Goal: Information Seeking & Learning: Learn about a topic

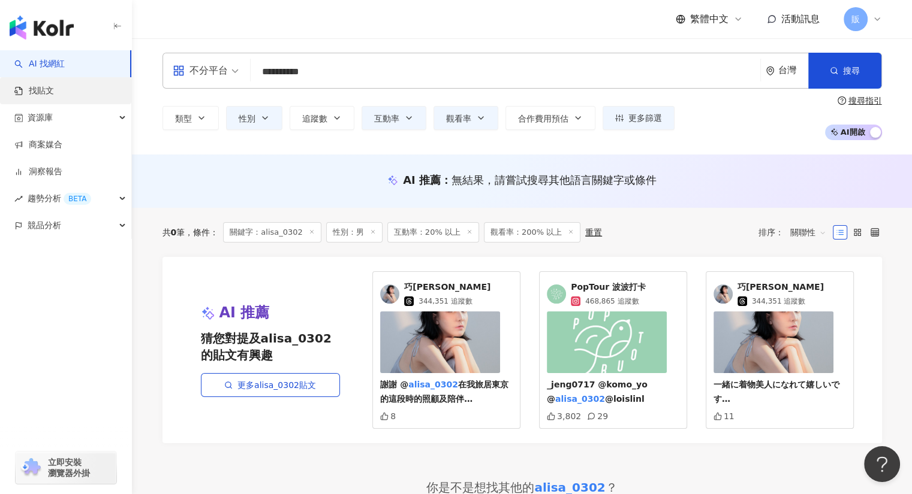
click at [48, 97] on link "找貼文" at bounding box center [34, 91] width 40 height 12
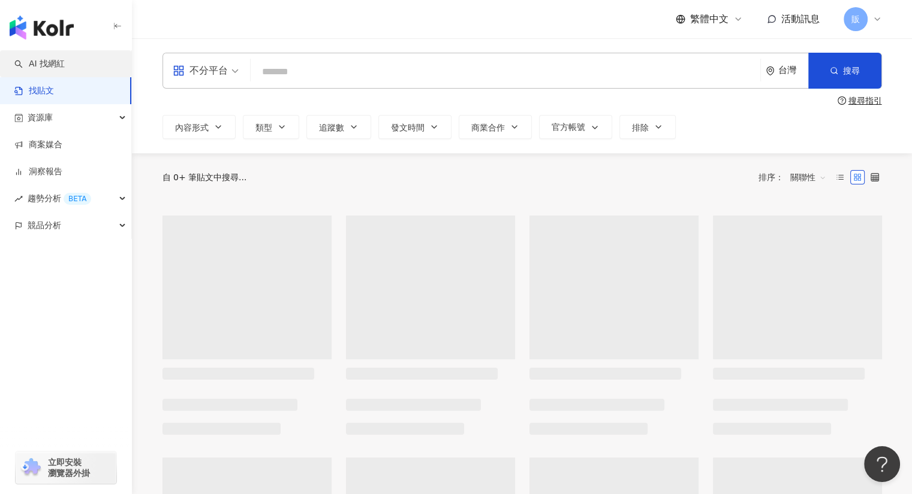
click at [54, 63] on link "AI 找網紅" at bounding box center [39, 64] width 50 height 12
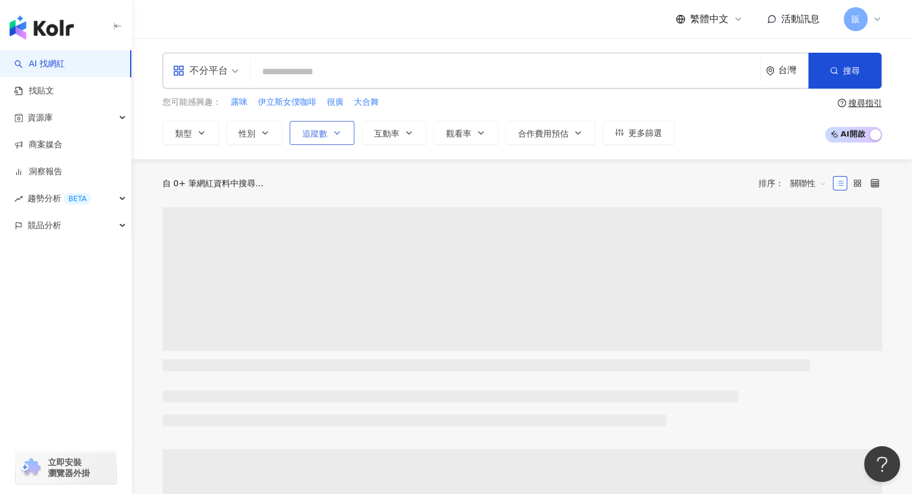
click at [334, 135] on icon "button" at bounding box center [337, 133] width 10 height 10
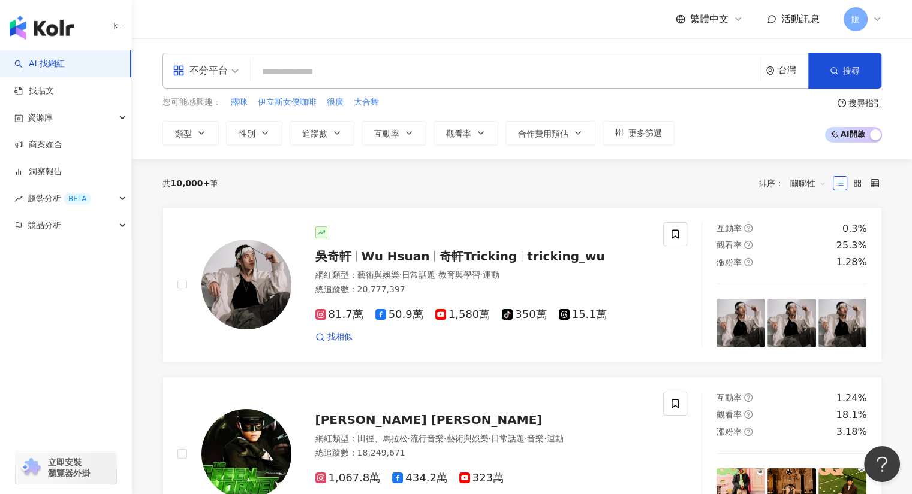
click at [283, 25] on div "繁體中文 活動訊息 販" at bounding box center [521, 19] width 719 height 38
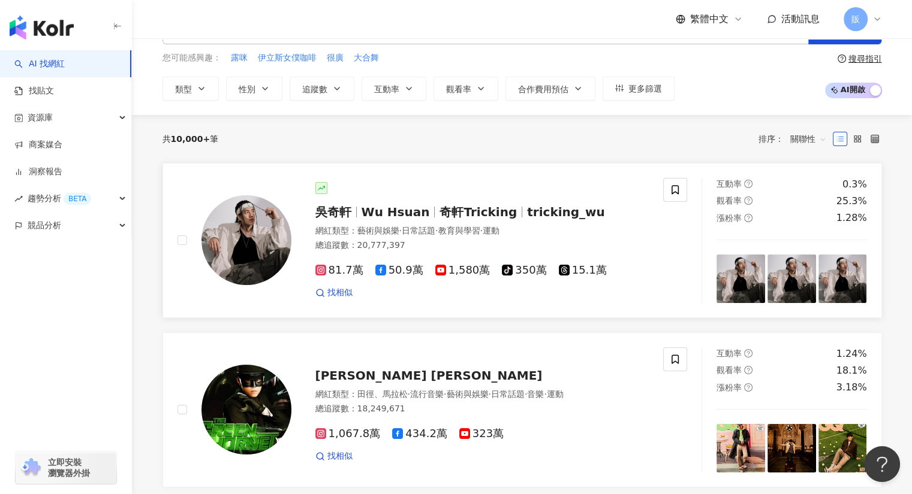
scroll to position [60, 0]
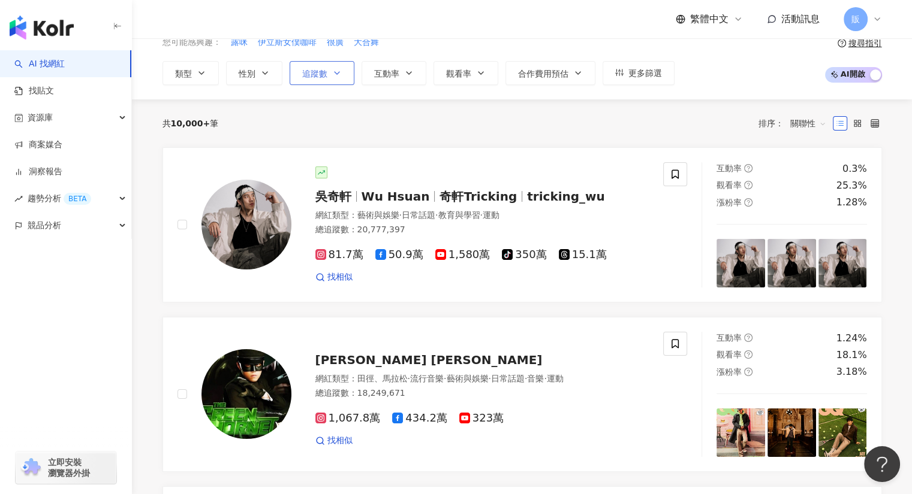
click at [320, 72] on span "追蹤數" at bounding box center [314, 74] width 25 height 10
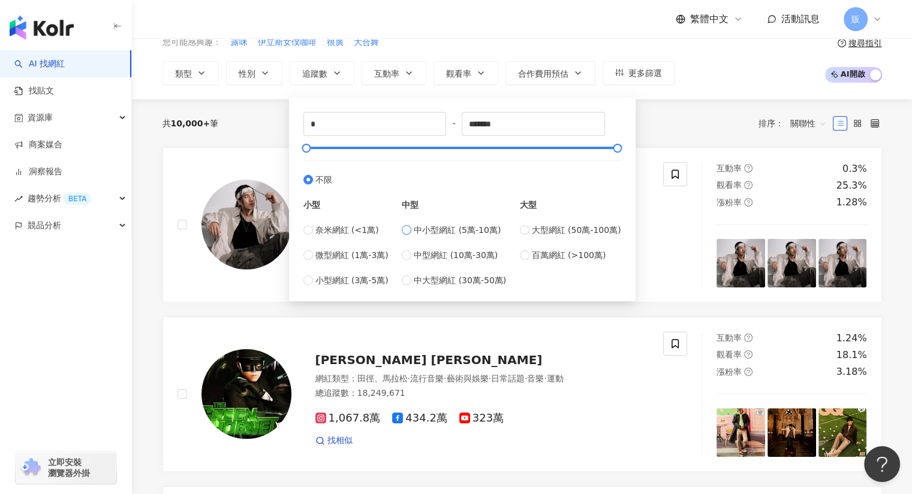
click at [414, 225] on label "中小型網紅 (5萬-10萬)" at bounding box center [454, 230] width 104 height 13
type input "*****"
click at [661, 122] on div "共 10,000+ 筆 排序： 關聯性" at bounding box center [521, 123] width 719 height 19
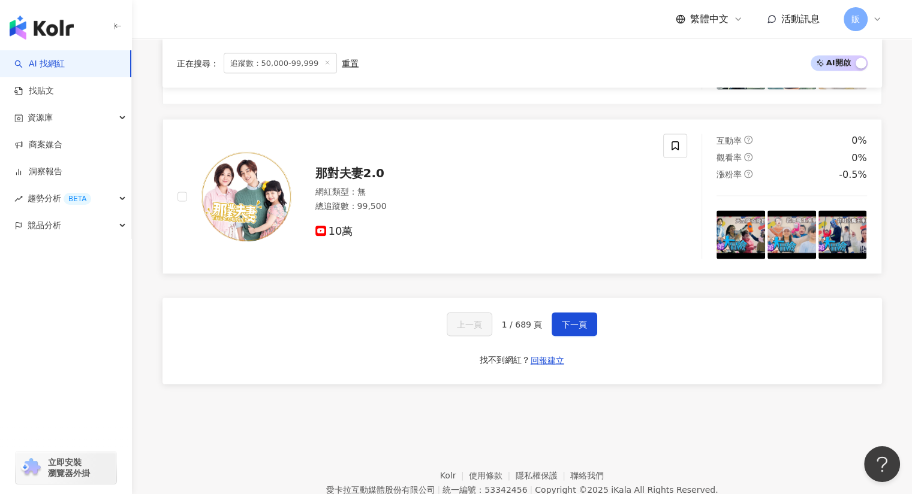
scroll to position [2291, 0]
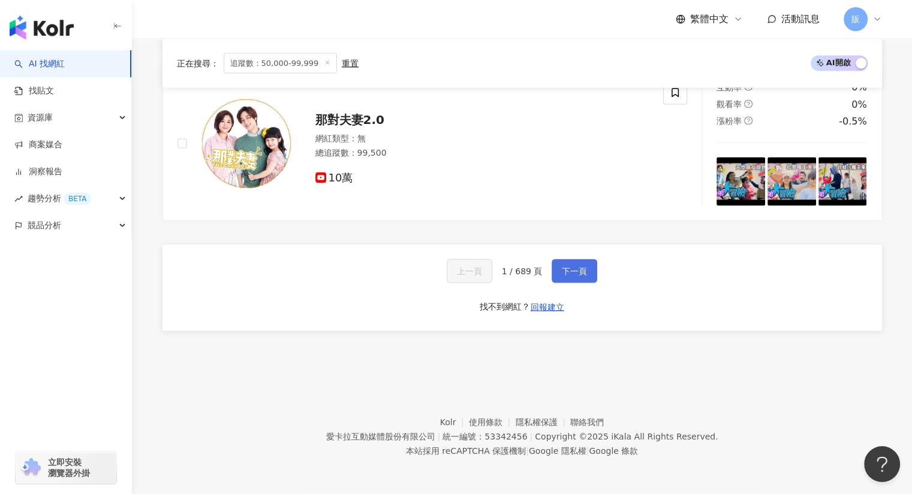
click at [566, 271] on span "下一頁" at bounding box center [574, 272] width 25 height 10
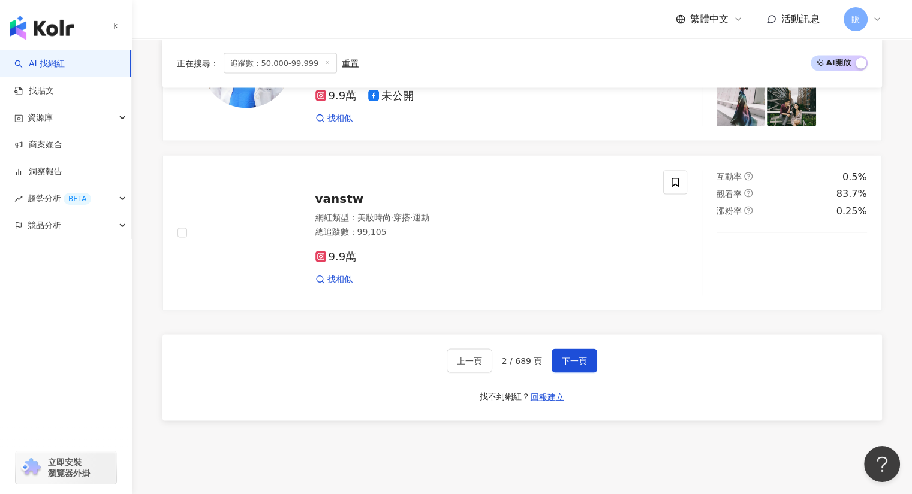
scroll to position [2393, 0]
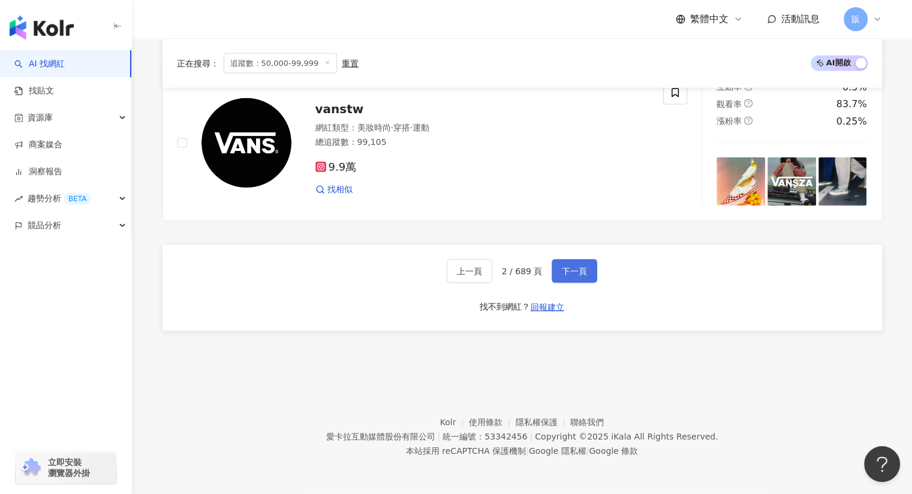
click at [569, 269] on span "下一頁" at bounding box center [574, 272] width 25 height 10
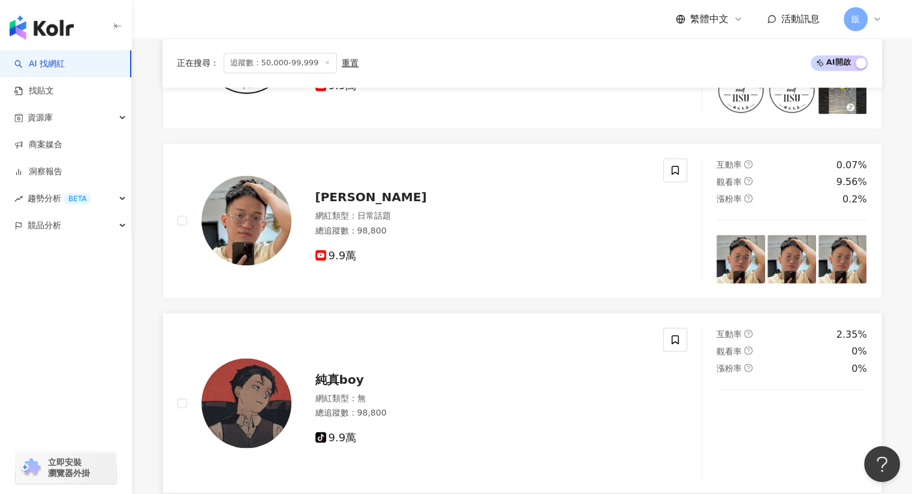
scroll to position [2277, 0]
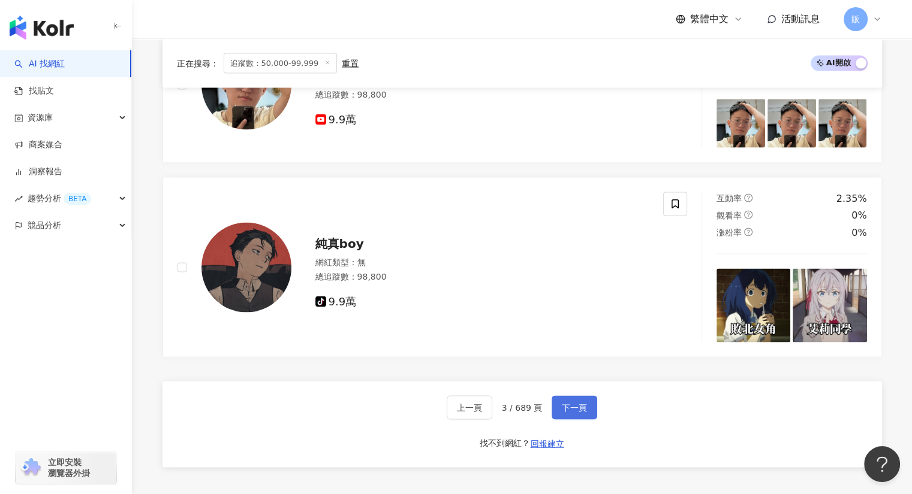
click at [567, 412] on span "下一頁" at bounding box center [574, 408] width 25 height 10
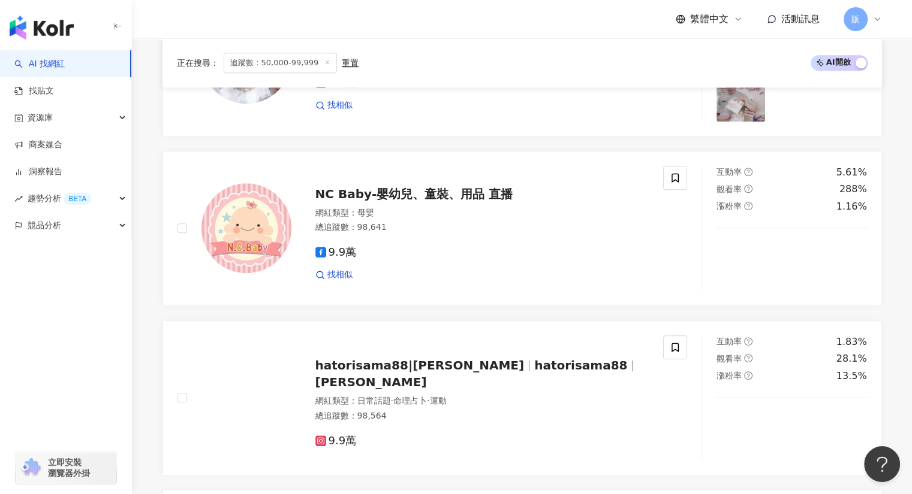
scroll to position [2150, 0]
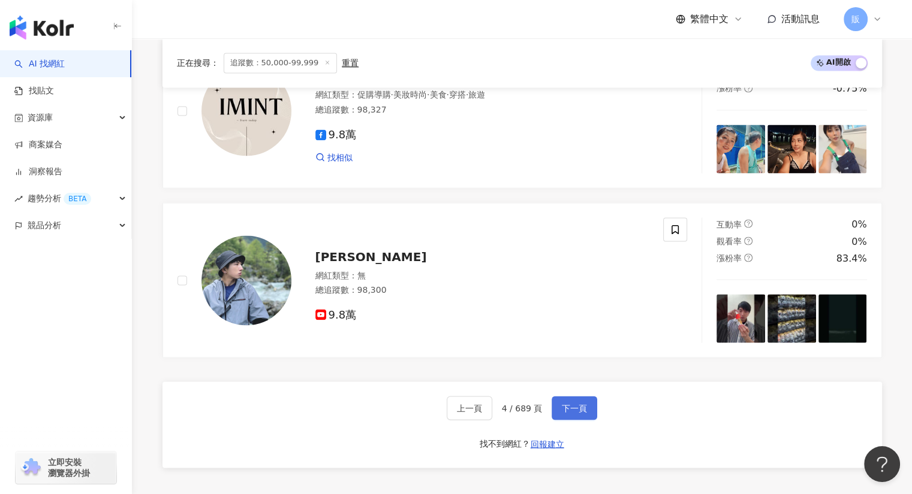
click at [569, 412] on span "下一頁" at bounding box center [574, 408] width 25 height 10
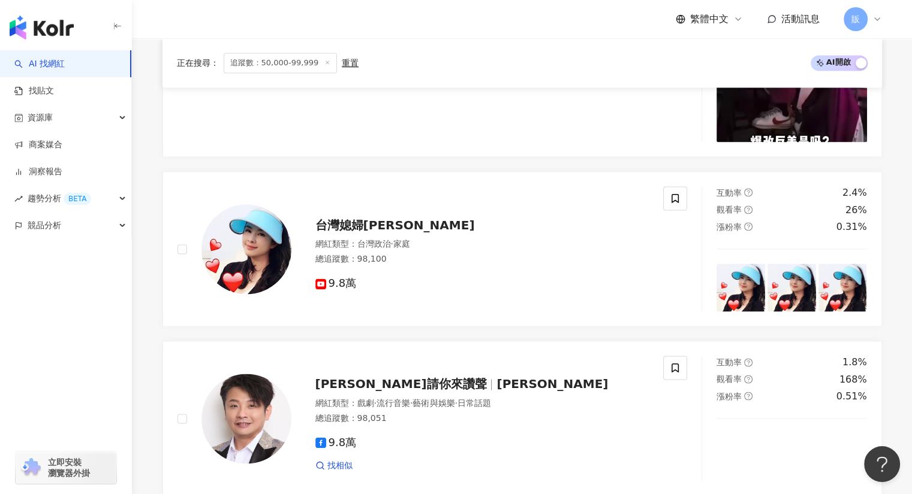
scroll to position [1874, 0]
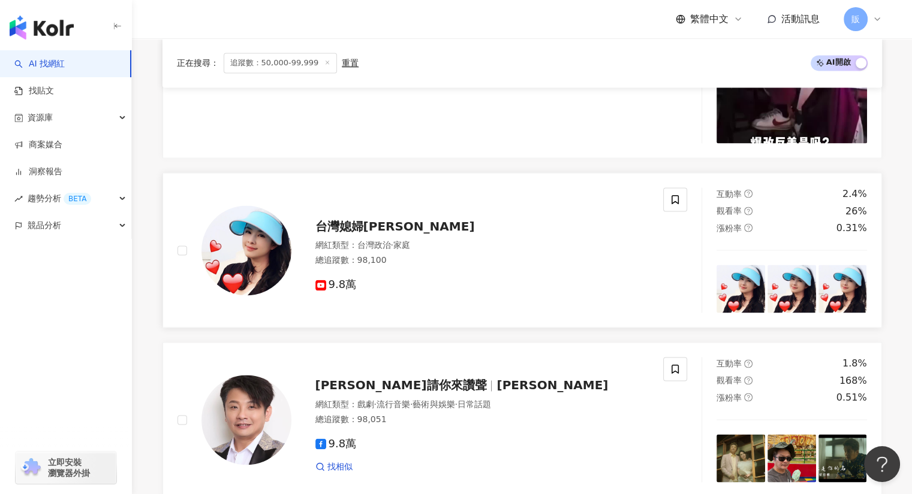
click at [356, 228] on span "台灣媳婦[PERSON_NAME]" at bounding box center [394, 226] width 159 height 14
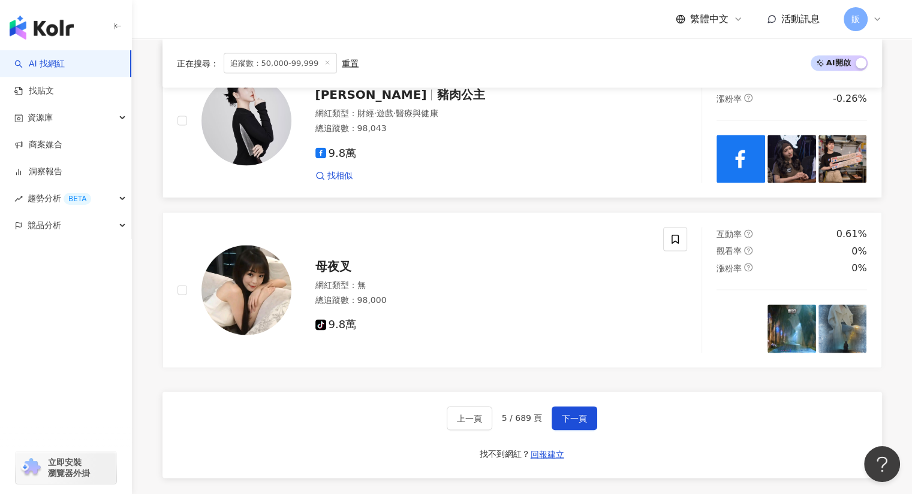
scroll to position [2353, 0]
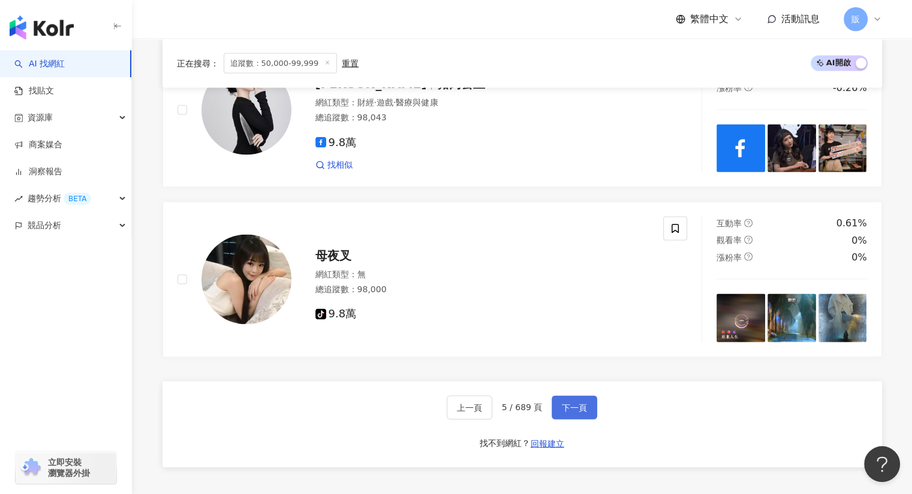
click at [586, 406] on button "下一頁" at bounding box center [574, 408] width 46 height 24
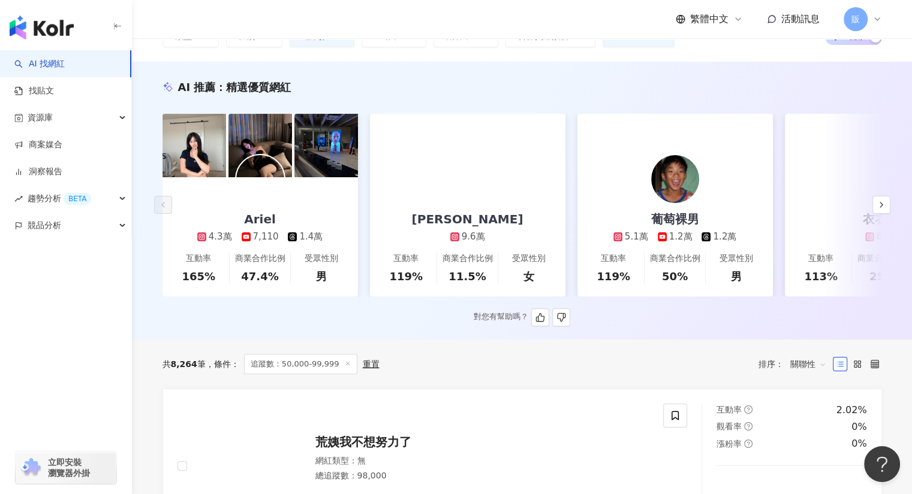
scroll to position [0, 0]
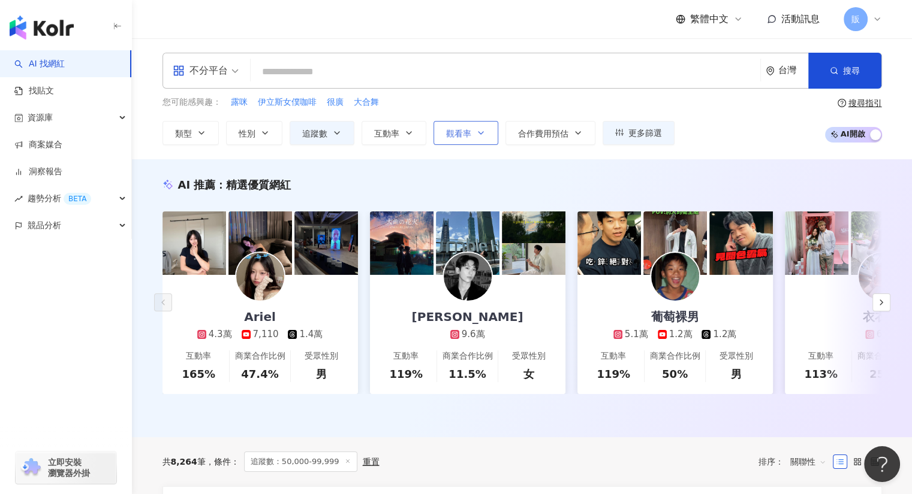
click at [467, 129] on span "觀看率" at bounding box center [458, 134] width 25 height 10
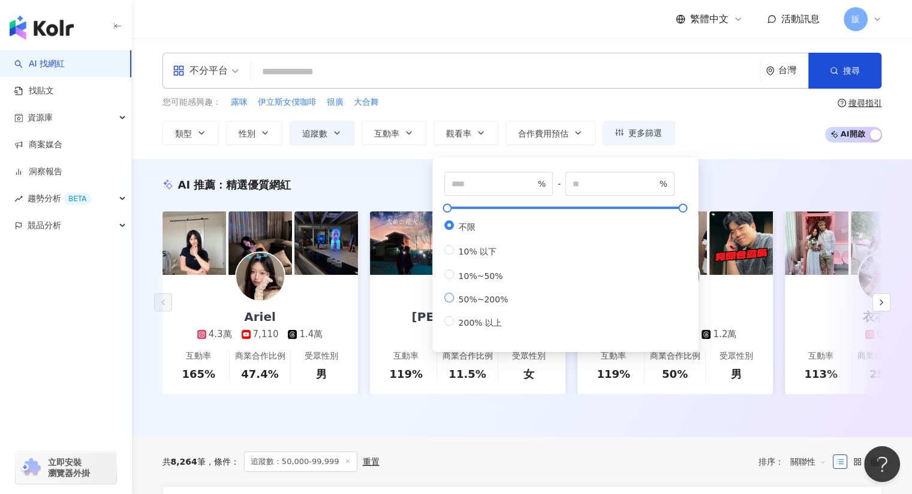
click at [484, 304] on span "50%~200%" at bounding box center [483, 300] width 59 height 10
type input "**"
type input "***"
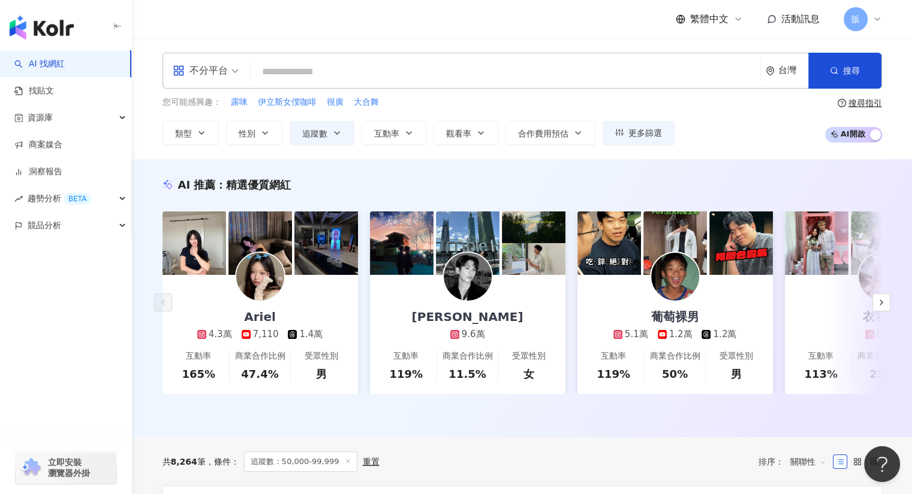
click at [496, 100] on div "您可能感興趣： 露咪 伊立斯女僕咖啡 很廣 大合舞" at bounding box center [418, 102] width 512 height 13
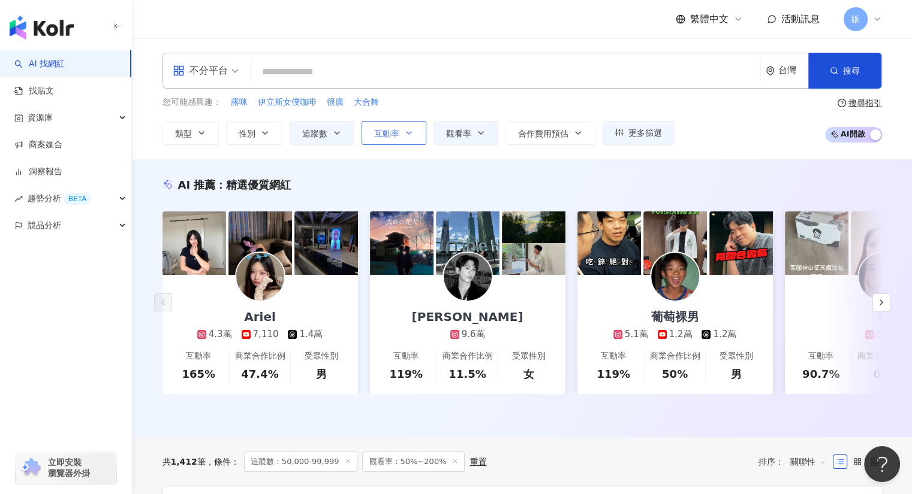
click at [408, 131] on icon "button" at bounding box center [409, 133] width 10 height 10
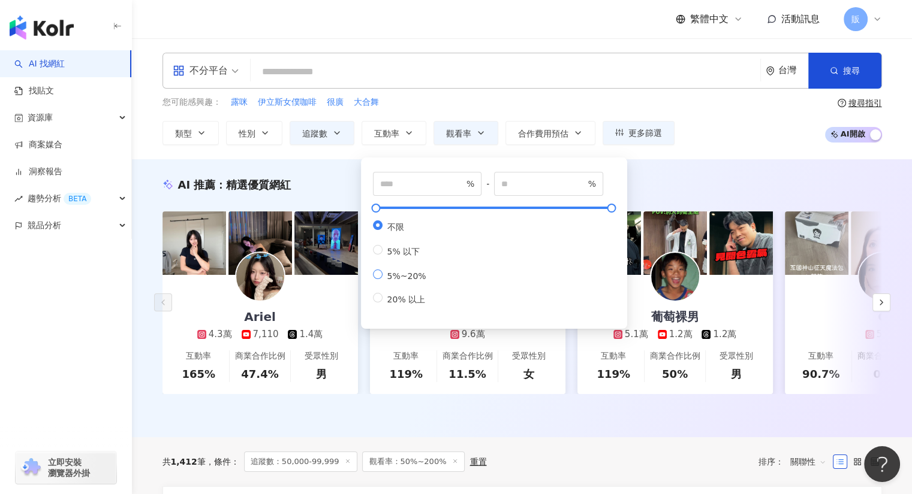
click at [404, 281] on span "5%~20%" at bounding box center [406, 276] width 49 height 10
type input "*"
type input "**"
click at [617, 101] on div "您可能感興趣： 露咪 伊立斯女僕咖啡 很廣 大合舞" at bounding box center [418, 102] width 512 height 13
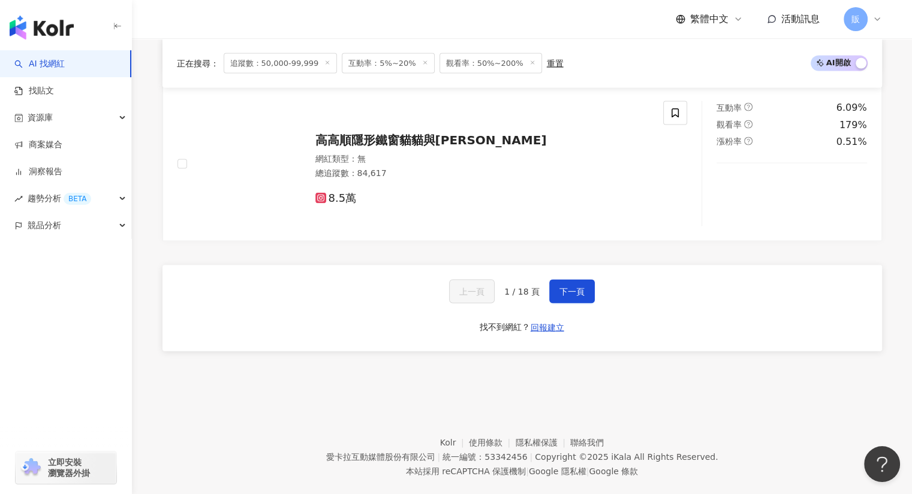
scroll to position [2291, 0]
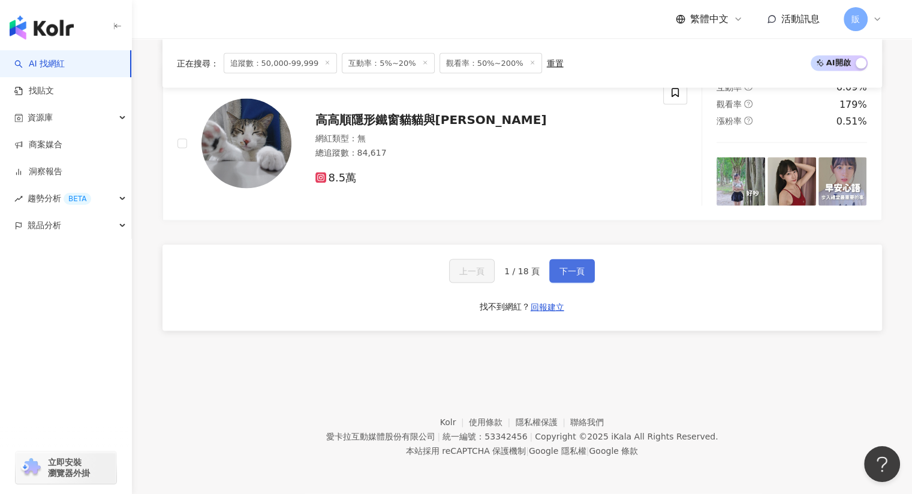
click at [569, 264] on button "下一頁" at bounding box center [572, 271] width 46 height 24
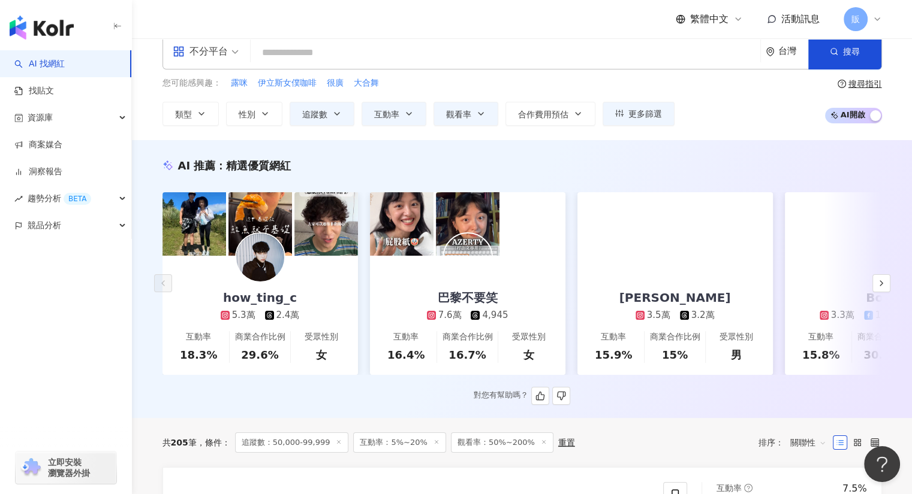
scroll to position [0, 0]
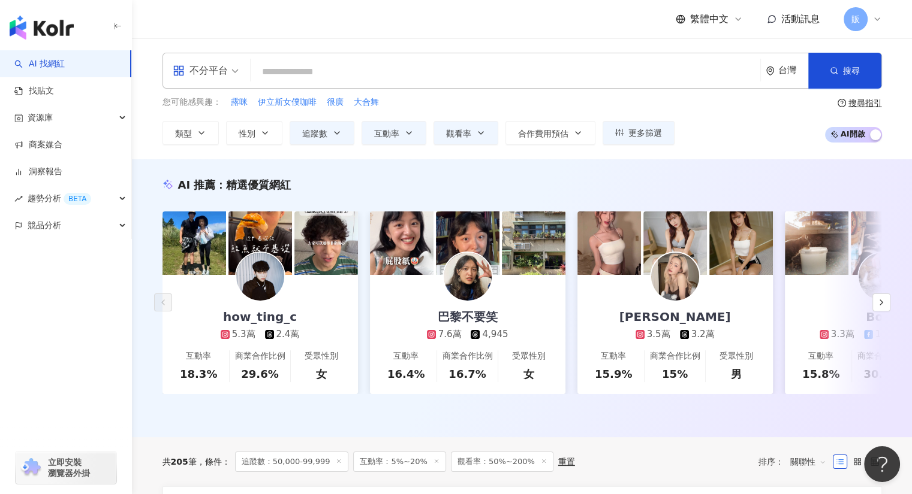
click at [713, 128] on div "您可能感興趣： 露咪 伊立斯女僕咖啡 很廣 大合舞 類型 性別 追蹤數 互動率 觀看率 合作費用預估 更多篩選 ***** - ***** 不限 小型 奈米網…" at bounding box center [521, 120] width 719 height 49
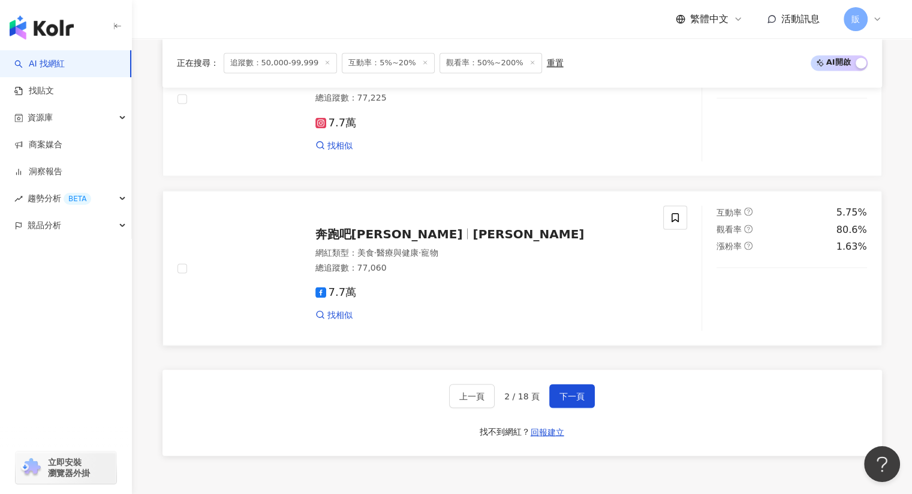
scroll to position [2111, 0]
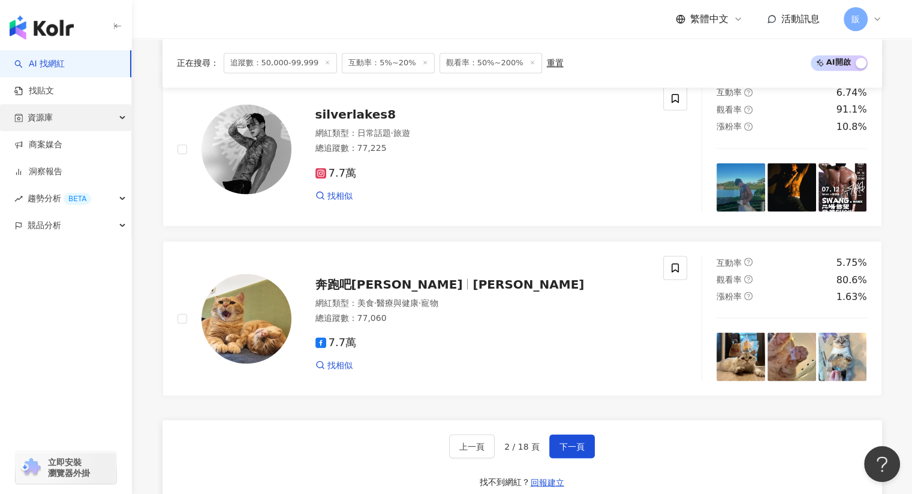
click at [40, 116] on span "資源庫" at bounding box center [40, 117] width 25 height 27
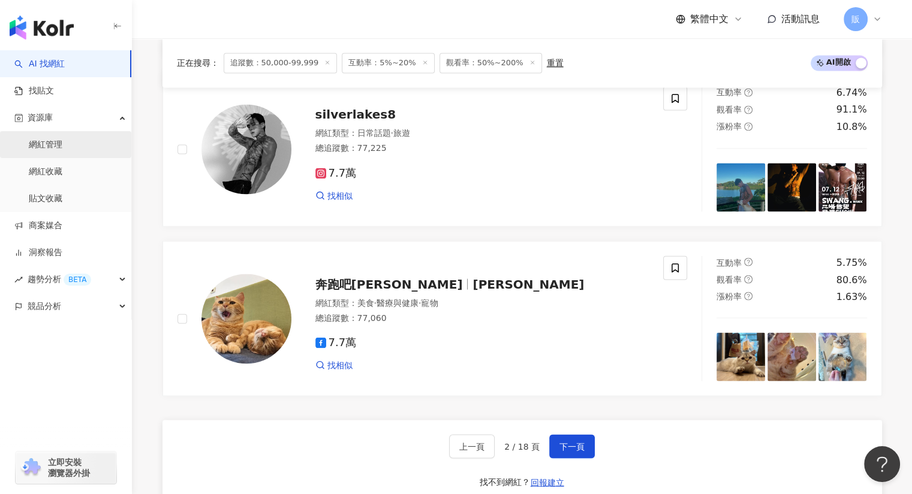
click at [48, 144] on link "網紅管理" at bounding box center [46, 145] width 34 height 12
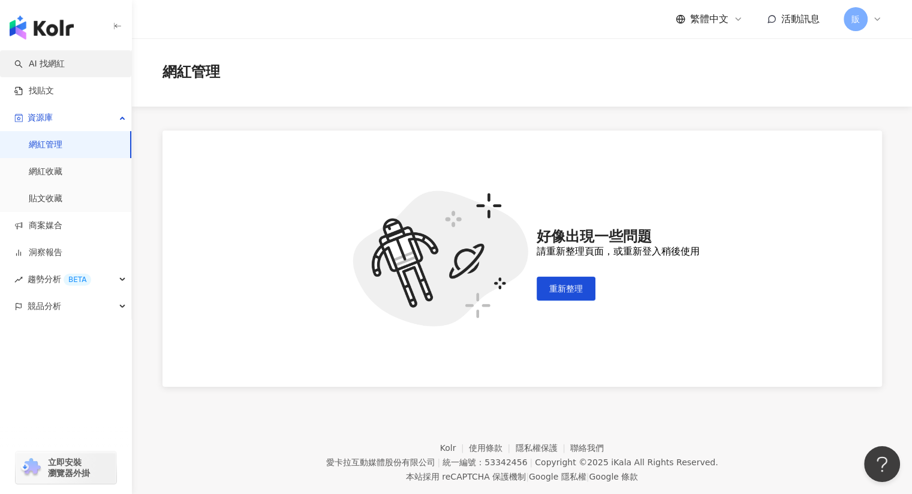
click at [54, 70] on link "AI 找網紅" at bounding box center [39, 64] width 50 height 12
click at [55, 62] on link "AI 找網紅" at bounding box center [39, 64] width 50 height 12
click at [20, 65] on link "AI 找網紅" at bounding box center [39, 64] width 50 height 12
click at [561, 289] on span "重新整理" at bounding box center [566, 289] width 34 height 10
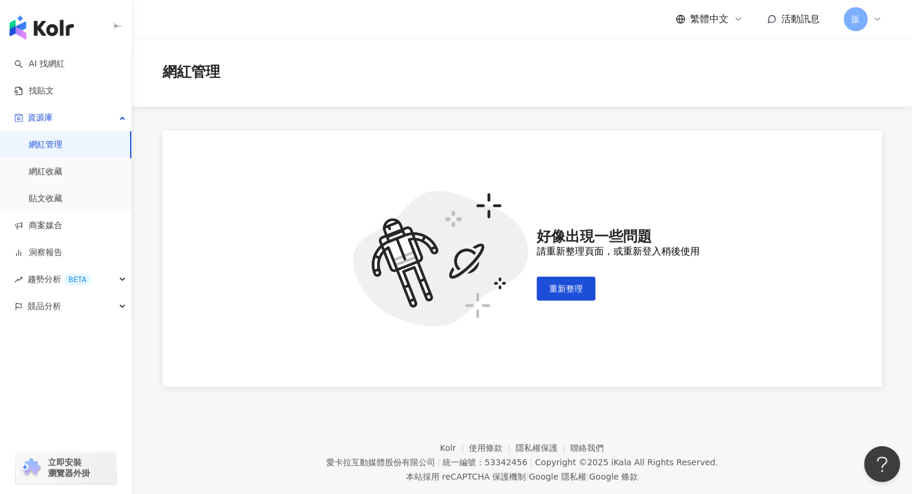
click at [865, 27] on div "販" at bounding box center [862, 19] width 38 height 24
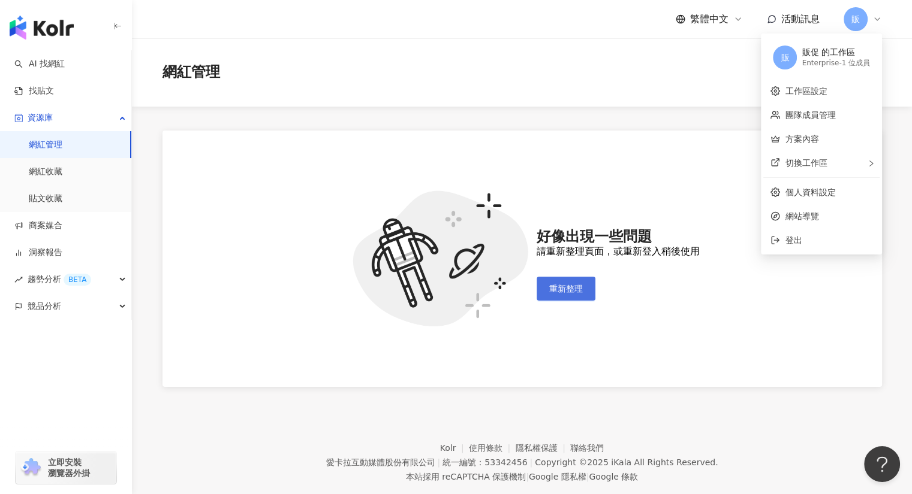
click at [585, 294] on button "重新整理" at bounding box center [565, 289] width 59 height 24
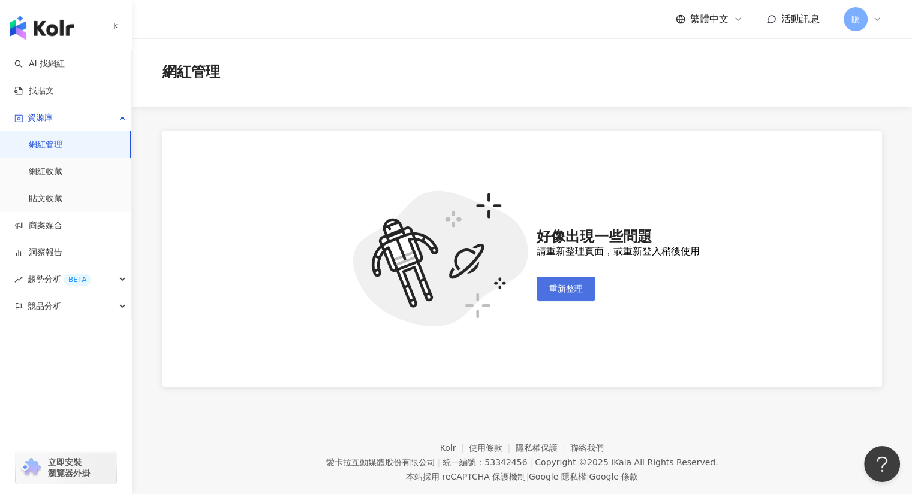
click at [585, 294] on button "重新整理" at bounding box center [565, 289] width 59 height 24
click at [553, 294] on span "重新整理" at bounding box center [566, 289] width 34 height 10
click at [551, 285] on span "重新整理" at bounding box center [566, 289] width 34 height 10
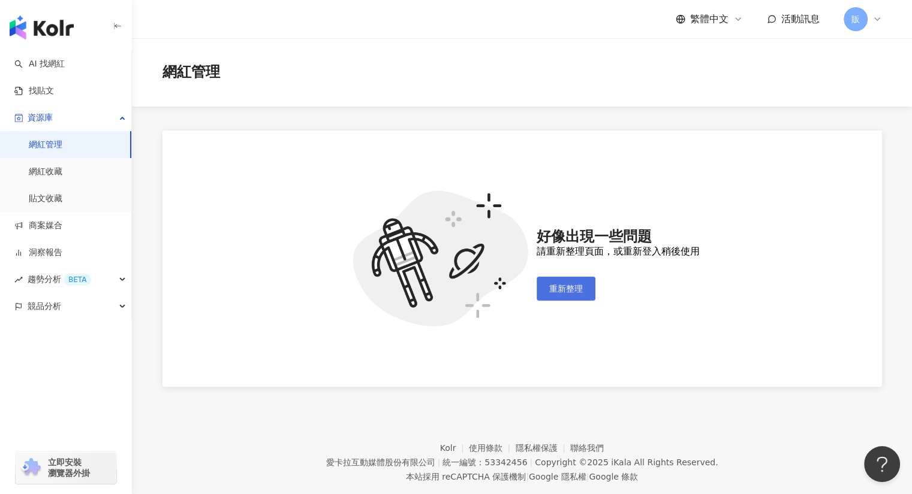
click at [551, 285] on span "重新整理" at bounding box center [566, 289] width 34 height 10
click at [861, 25] on span "販" at bounding box center [855, 19] width 24 height 24
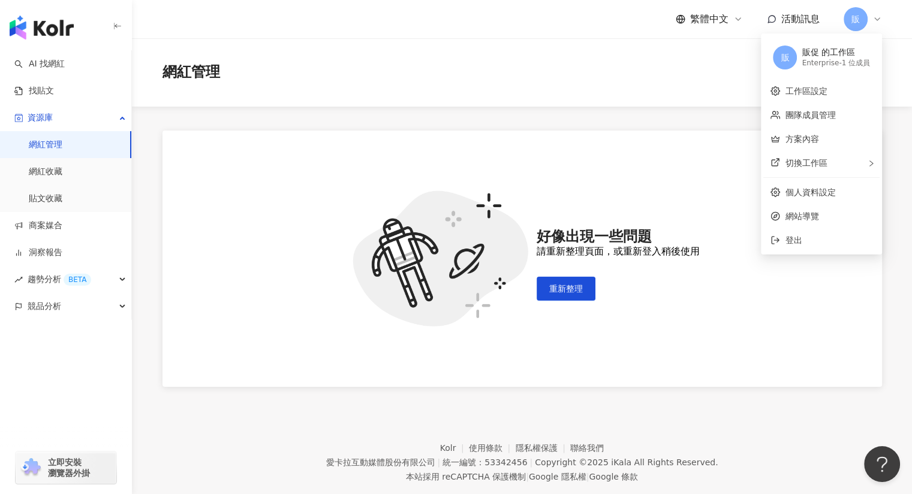
click at [626, 59] on div "網紅管理" at bounding box center [522, 72] width 780 height 68
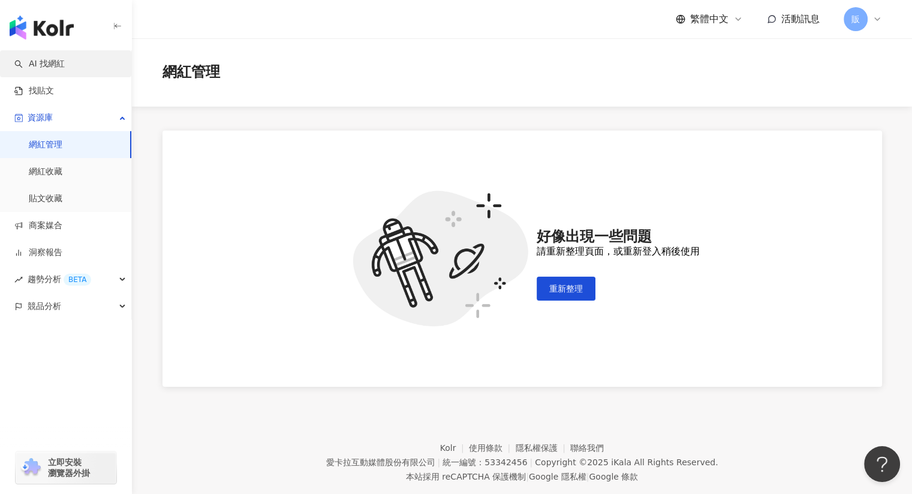
click at [39, 70] on link "AI 找網紅" at bounding box center [39, 64] width 50 height 12
click at [32, 96] on link "找貼文" at bounding box center [34, 91] width 40 height 12
click at [35, 63] on link "AI 找網紅" at bounding box center [39, 64] width 50 height 12
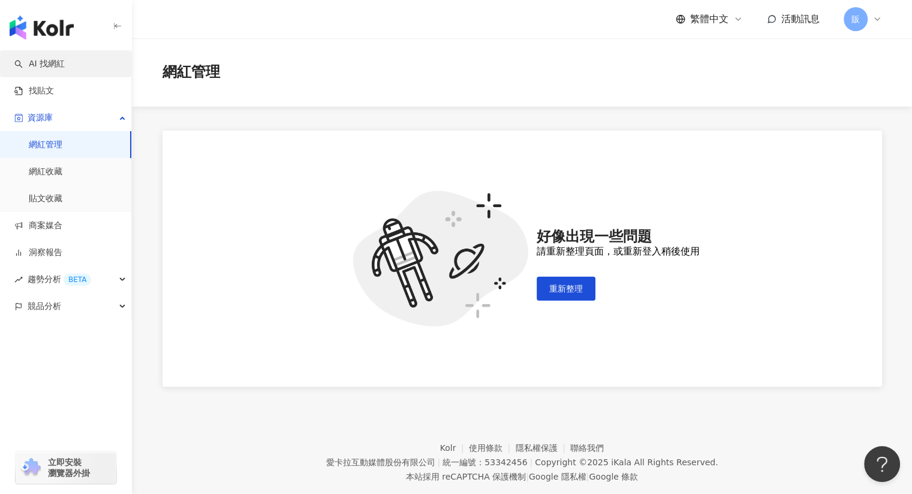
click at [35, 63] on link "AI 找網紅" at bounding box center [39, 64] width 50 height 12
